Goal: Information Seeking & Learning: Find specific fact

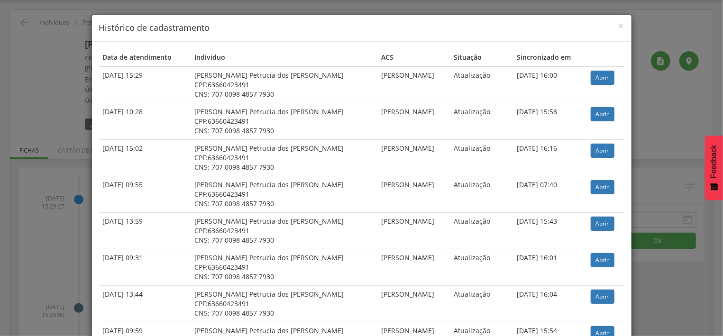
scroll to position [28, 0]
click at [596, 74] on link "Abrir" at bounding box center [603, 78] width 24 height 14
click at [57, 132] on div "× Histórico de cadastramento Data de atendimento Indivíduo ACS Situação Sincron…" at bounding box center [361, 168] width 723 height 336
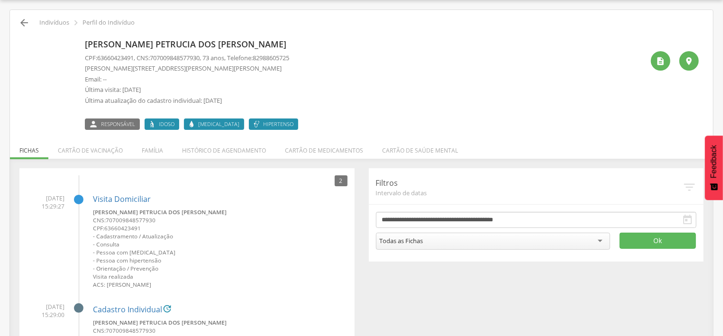
click at [24, 19] on icon "" at bounding box center [23, 22] width 11 height 11
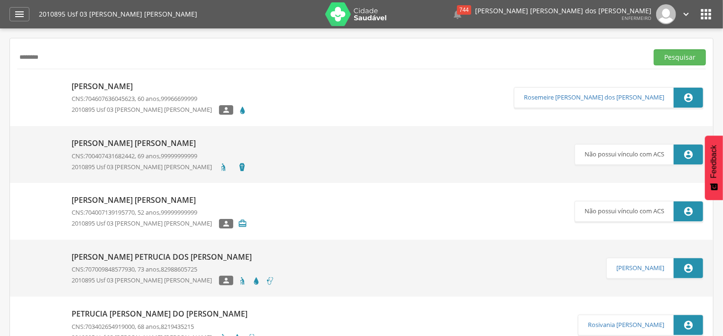
drag, startPoint x: 63, startPoint y: 60, endPoint x: 0, endPoint y: 59, distance: 63.1
click at [17, 59] on input "********" at bounding box center [330, 57] width 627 height 16
click at [689, 53] on button "Pesquisar" at bounding box center [680, 57] width 52 height 16
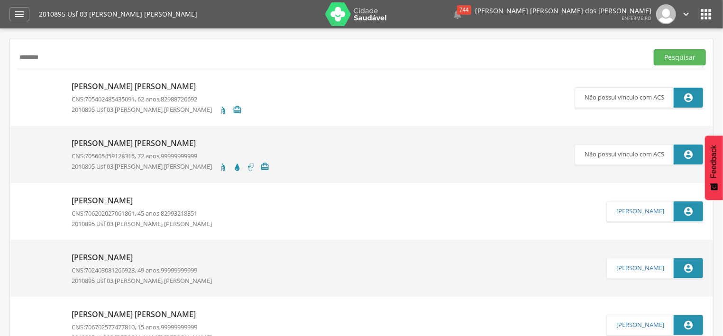
drag, startPoint x: 57, startPoint y: 55, endPoint x: 27, endPoint y: 52, distance: 31.0
click at [24, 52] on input "*******" at bounding box center [330, 57] width 627 height 16
click at [21, 56] on input "******" at bounding box center [330, 57] width 627 height 16
click at [23, 56] on input "******" at bounding box center [330, 57] width 627 height 16
click at [658, 59] on button "Pesquisar" at bounding box center [680, 57] width 52 height 16
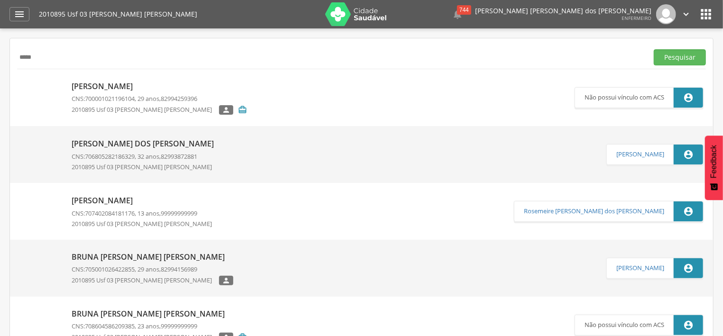
click at [131, 151] on div "Bruna Cristina dos Santos CNS: 706805282186329 , 32 anos, 82993872881 2010895 U…" at bounding box center [145, 155] width 147 height 38
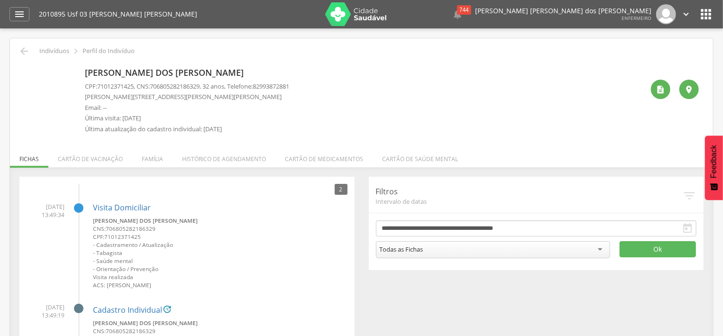
click at [145, 157] on li "Família" at bounding box center [152, 157] width 40 height 22
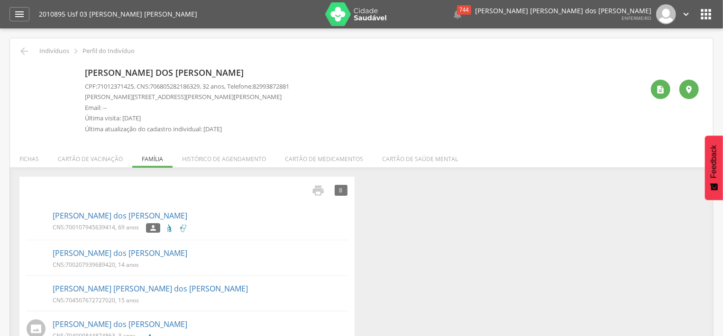
scroll to position [51, 0]
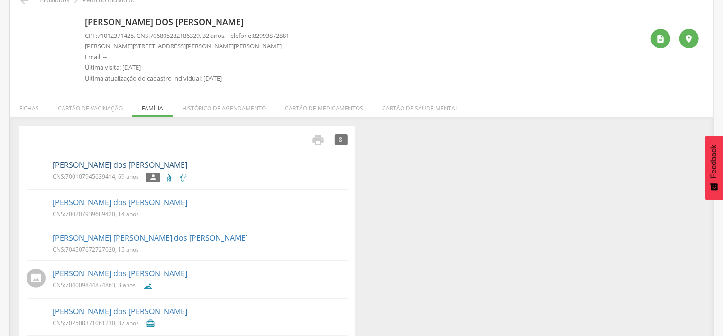
click at [83, 167] on link "[PERSON_NAME]" at bounding box center [120, 165] width 135 height 11
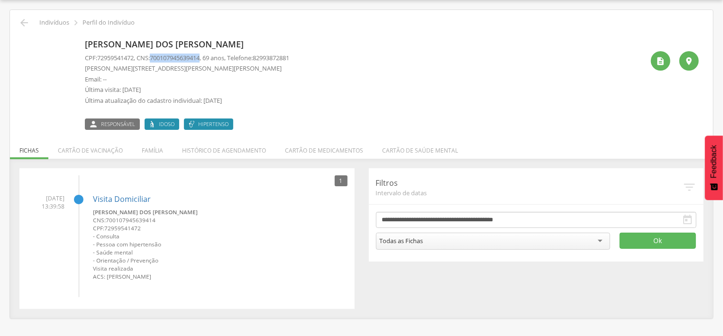
drag, startPoint x: 157, startPoint y: 55, endPoint x: 209, endPoint y: 58, distance: 51.3
click at [200, 58] on span "700107945639414" at bounding box center [175, 58] width 50 height 9
copy span "700107945639414"
click at [662, 59] on icon "" at bounding box center [660, 60] width 9 height 9
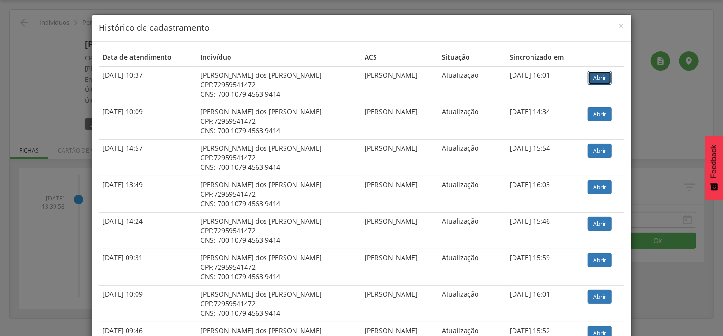
click at [588, 80] on link "Abrir" at bounding box center [600, 78] width 24 height 14
click at [622, 27] on span "×" at bounding box center [622, 25] width 6 height 13
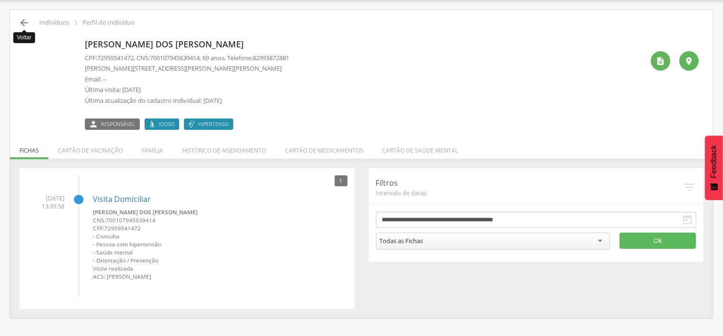
click at [23, 23] on icon "" at bounding box center [23, 22] width 11 height 11
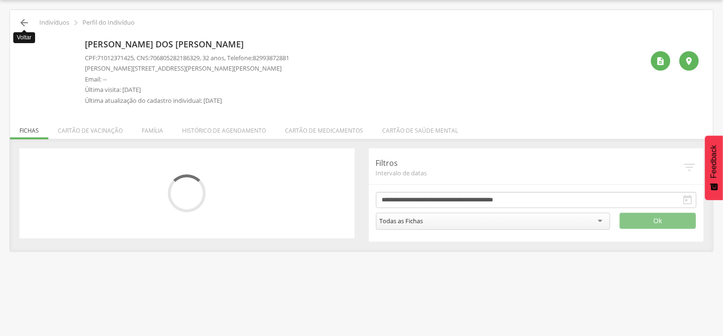
click at [25, 19] on icon "" at bounding box center [23, 22] width 11 height 11
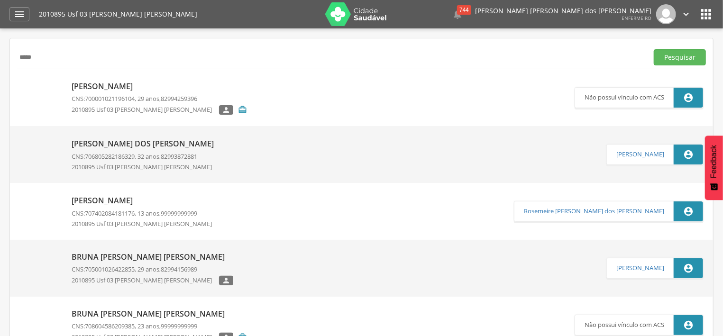
drag, startPoint x: 64, startPoint y: 55, endPoint x: 22, endPoint y: 58, distance: 41.8
click at [22, 58] on input "*****" at bounding box center [330, 57] width 627 height 16
type input "*"
type input "******"
click at [693, 60] on button "Pesquisar" at bounding box center [680, 57] width 52 height 16
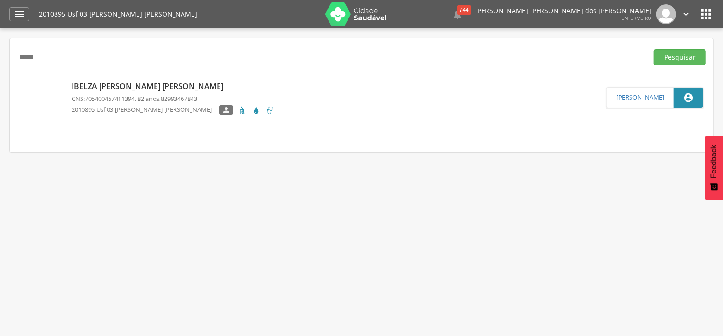
click at [178, 97] on span "82993467843" at bounding box center [179, 98] width 37 height 9
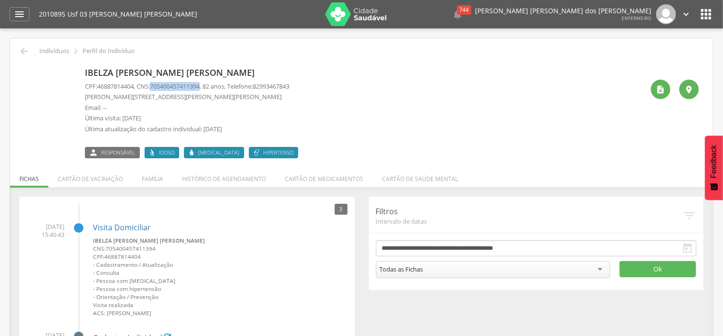
drag, startPoint x: 157, startPoint y: 84, endPoint x: 208, endPoint y: 86, distance: 50.3
click at [200, 86] on span "705400457411394" at bounding box center [175, 86] width 50 height 9
copy span "705400457411394"
click at [670, 91] on div "" at bounding box center [660, 89] width 19 height 19
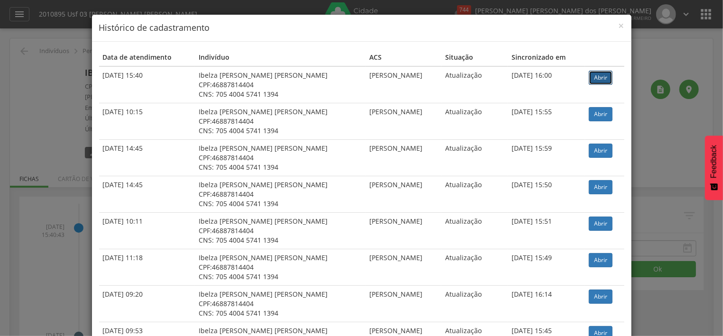
click at [597, 75] on link "Abrir" at bounding box center [601, 78] width 24 height 14
click at [622, 27] on span "×" at bounding box center [622, 25] width 6 height 13
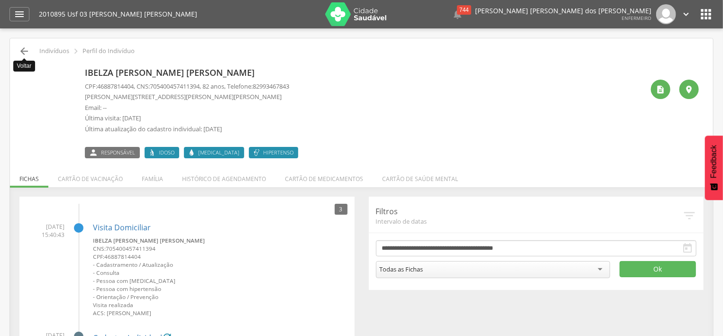
click at [24, 55] on icon "" at bounding box center [23, 51] width 11 height 11
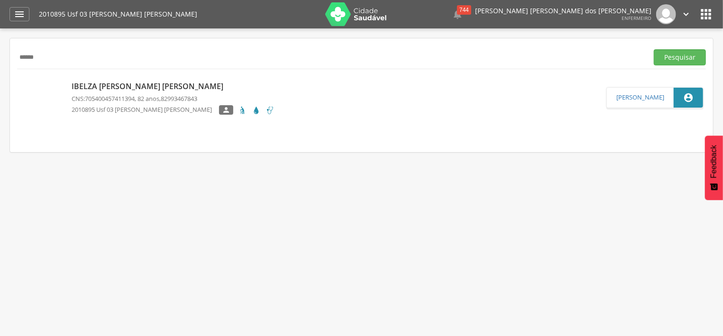
drag, startPoint x: 53, startPoint y: 60, endPoint x: 13, endPoint y: 54, distance: 40.4
click at [17, 63] on input "******" at bounding box center [330, 57] width 627 height 16
type input "*******"
click at [693, 55] on button "Pesquisar" at bounding box center [680, 57] width 52 height 16
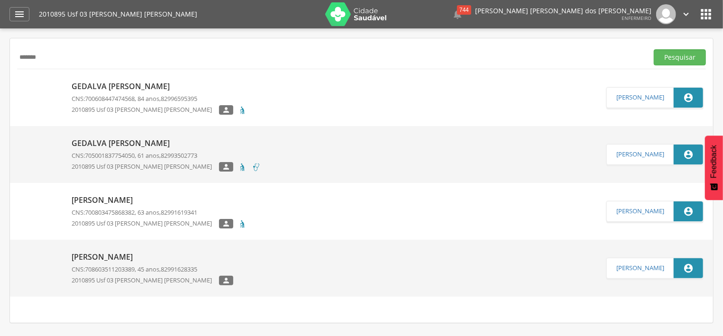
click at [117, 91] on p "Gedalva [PERSON_NAME]" at bounding box center [159, 86] width 175 height 11
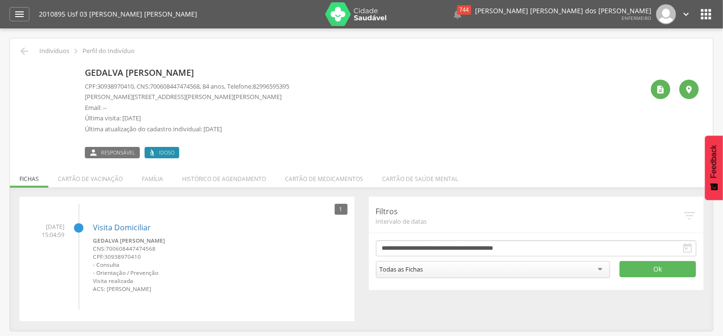
drag, startPoint x: 217, startPoint y: 73, endPoint x: 84, endPoint y: 71, distance: 132.3
click at [85, 72] on div "Gedalva Maria da Conceicao CPF: 30938970410 , CNS: 700608447474568 , 84 anos, T…" at bounding box center [361, 111] width 675 height 94
copy p "Gedalva [PERSON_NAME]"
drag, startPoint x: 157, startPoint y: 86, endPoint x: 209, endPoint y: 85, distance: 51.7
click at [200, 85] on span "700608447474568" at bounding box center [175, 86] width 50 height 9
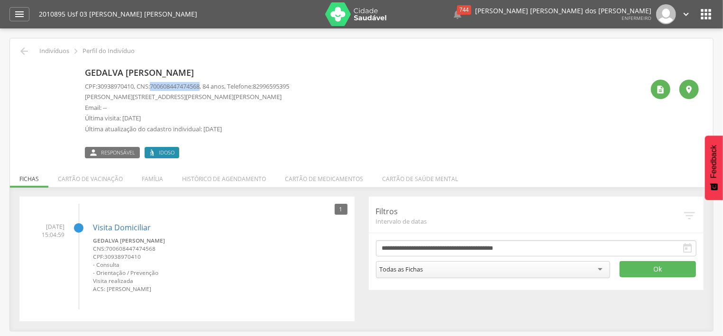
copy span "700608447474568"
click at [655, 87] on div "" at bounding box center [660, 89] width 19 height 19
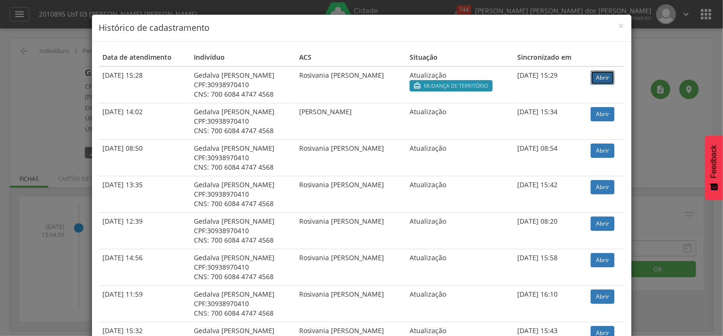
click at [598, 77] on link "Abrir" at bounding box center [603, 78] width 24 height 14
click at [620, 26] on span "×" at bounding box center [622, 25] width 6 height 13
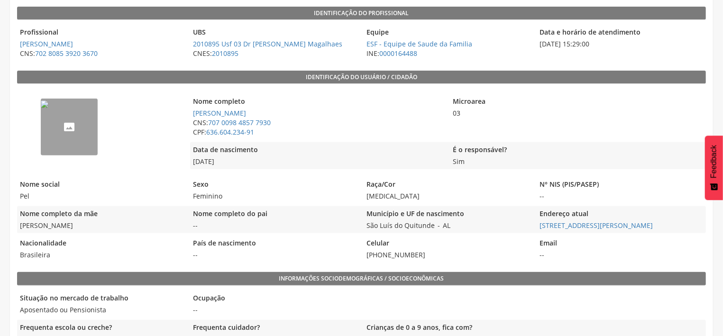
scroll to position [152, 0]
drag, startPoint x: 276, startPoint y: 121, endPoint x: 209, endPoint y: 123, distance: 67.8
click at [209, 123] on span "CNS: 707 0098 4857 7930" at bounding box center [317, 122] width 255 height 9
copy span "707 0098 4857 7930"
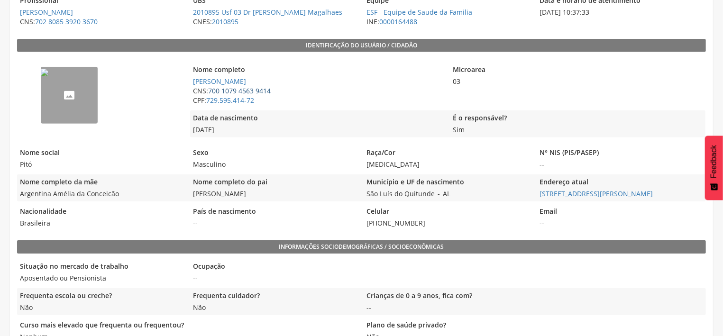
scroll to position [203, 0]
